Goal: Navigation & Orientation: Find specific page/section

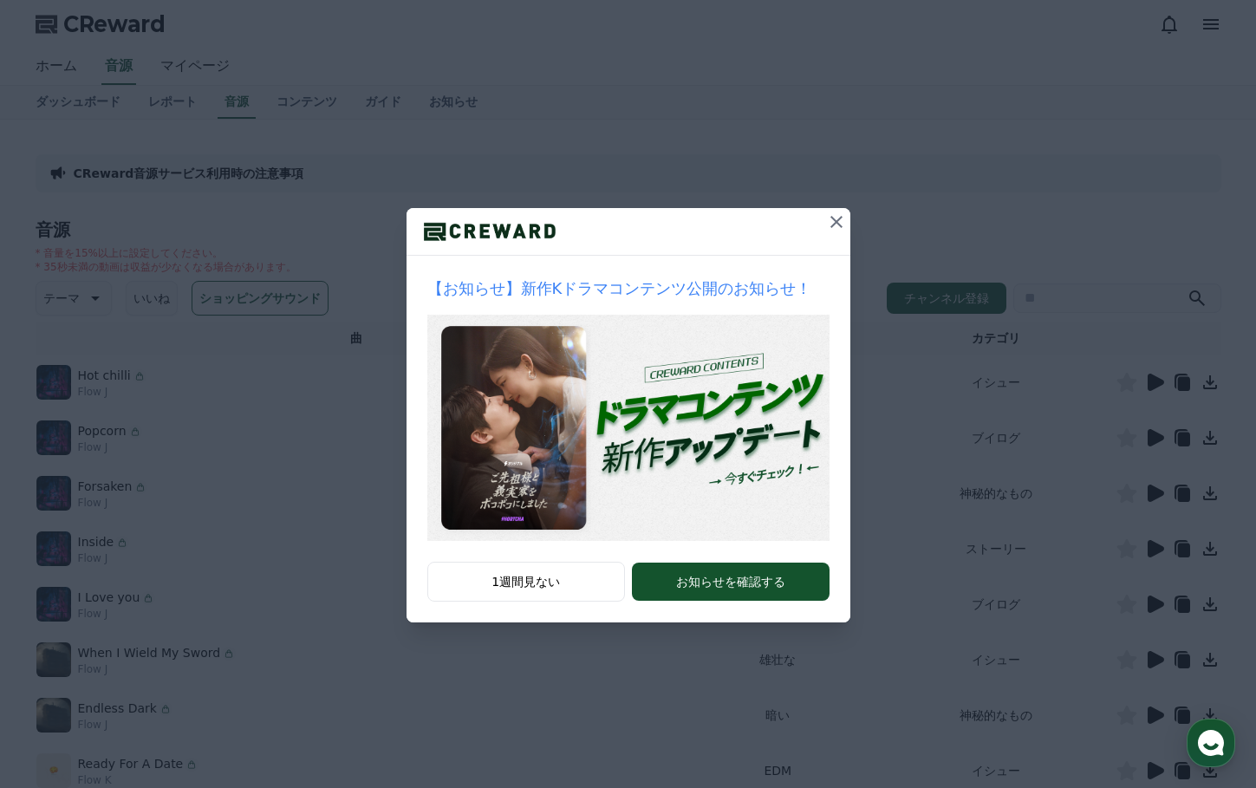
click at [843, 211] on button at bounding box center [836, 222] width 28 height 28
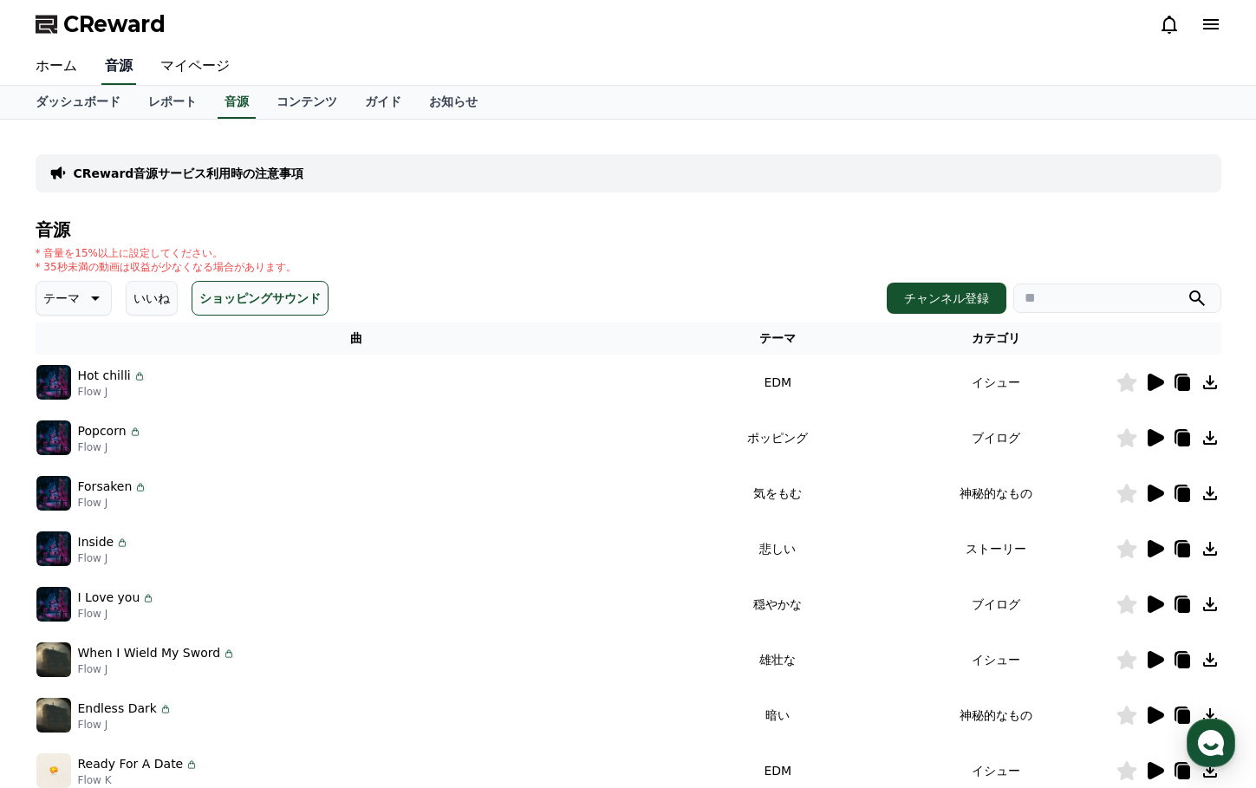
click at [107, 62] on link "音源" at bounding box center [118, 67] width 35 height 36
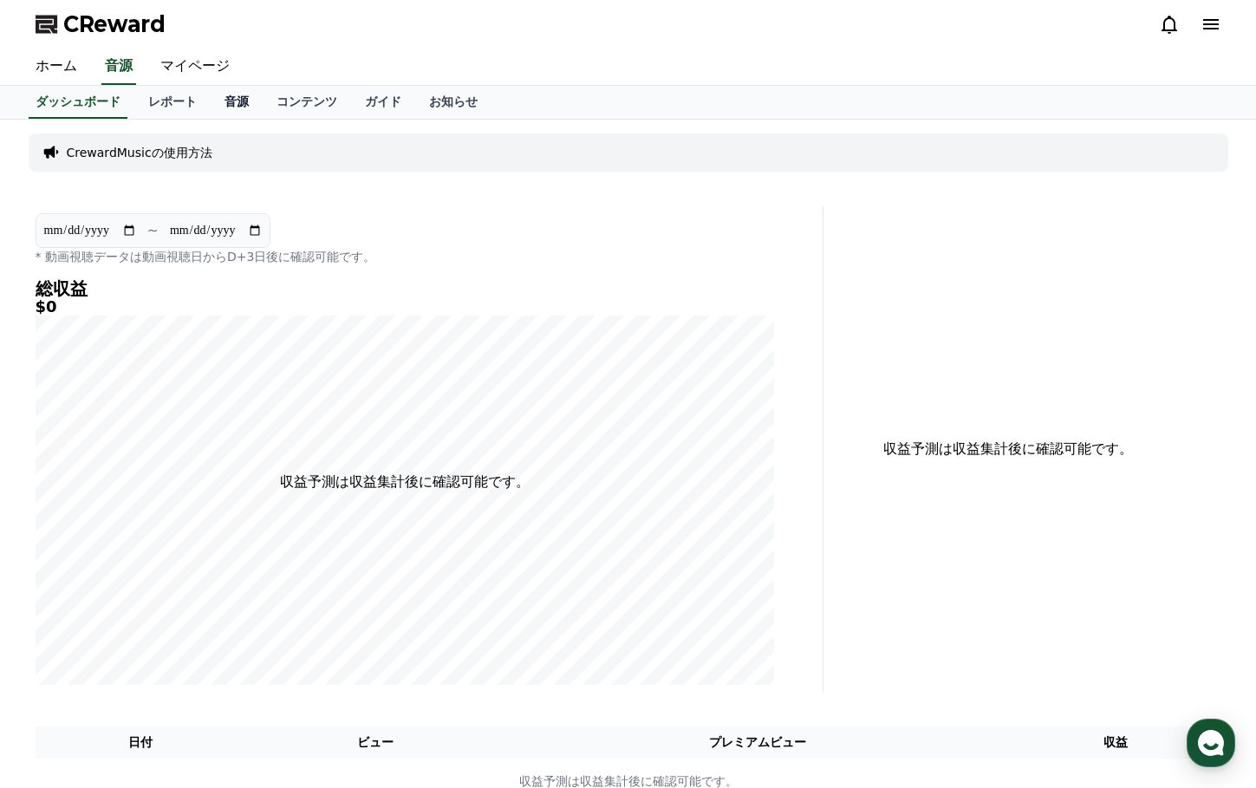
click at [211, 98] on link "音源" at bounding box center [237, 102] width 52 height 33
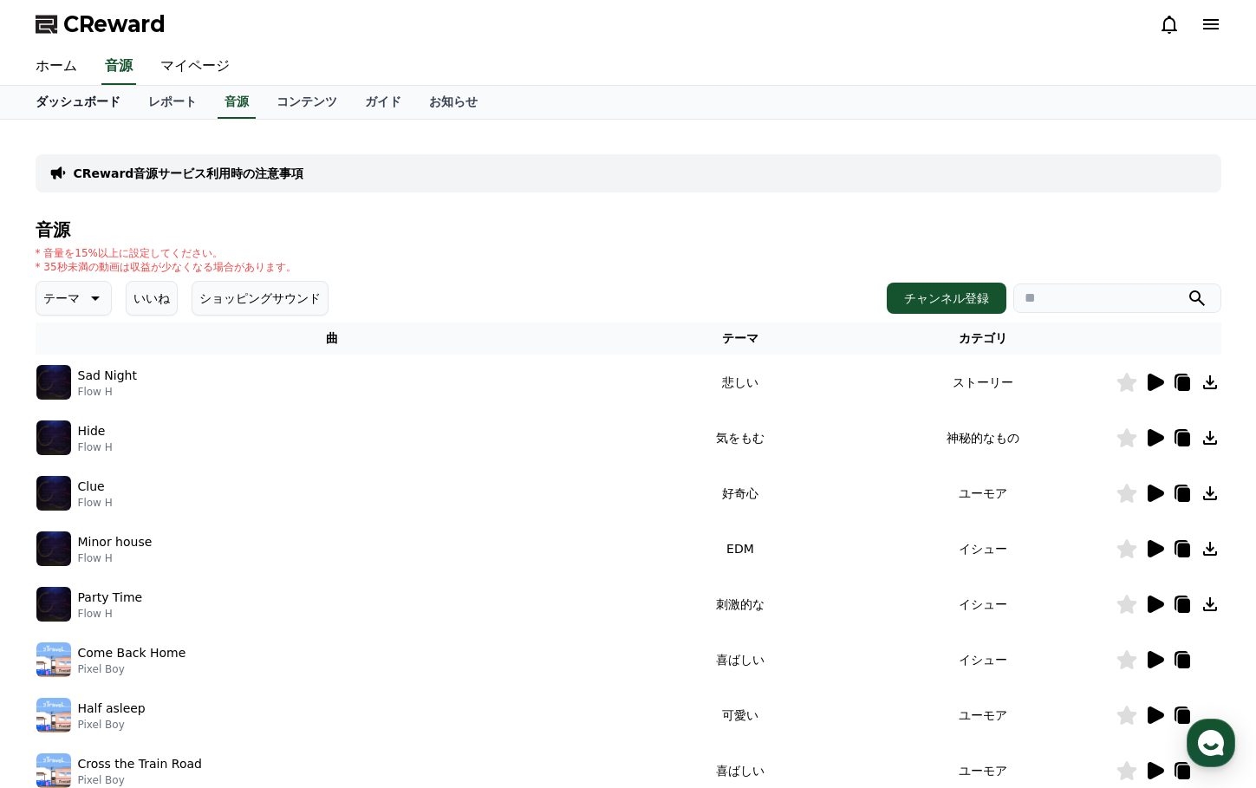
click at [68, 96] on link "ダッシュボード" at bounding box center [78, 102] width 113 height 33
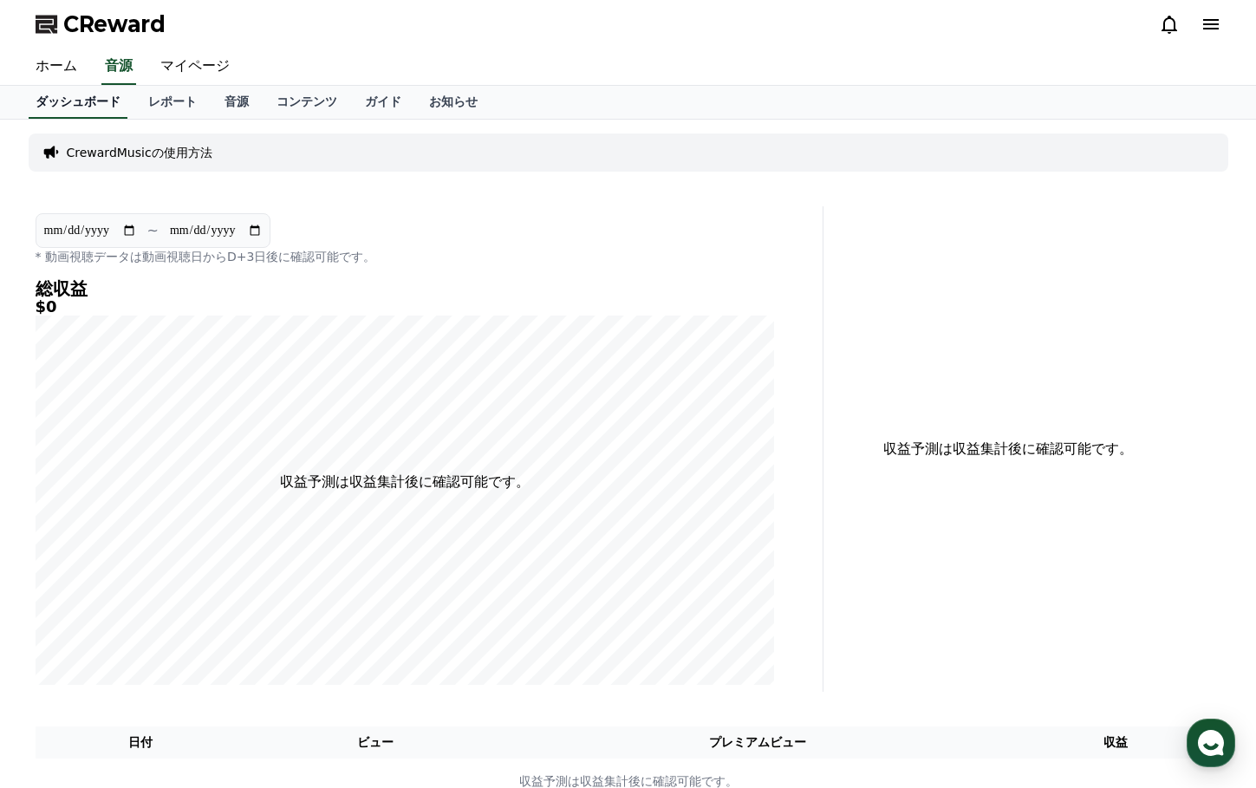
click at [96, 115] on link "ダッシュボード" at bounding box center [78, 102] width 99 height 33
click at [137, 108] on link "レポート" at bounding box center [172, 102] width 76 height 33
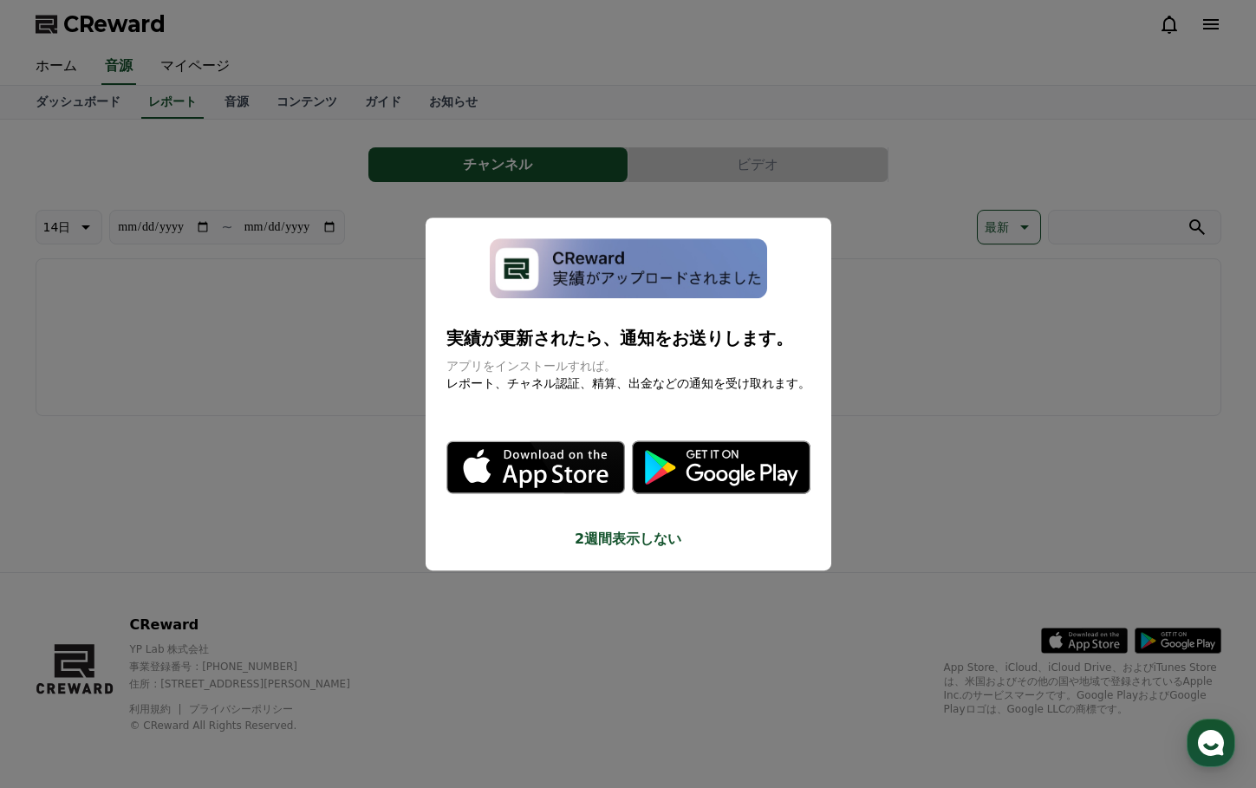
click at [77, 103] on button "close modal" at bounding box center [628, 394] width 1256 height 788
